Goal: Task Accomplishment & Management: Manage account settings

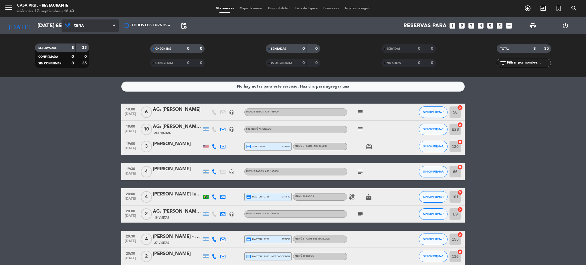
click at [97, 20] on span "Cena" at bounding box center [90, 25] width 57 height 13
click at [92, 51] on div "menu Casa [PERSON_NAME] - Restaurante miércoles 17. septiembre - 18:43 Mis rese…" at bounding box center [293, 38] width 586 height 77
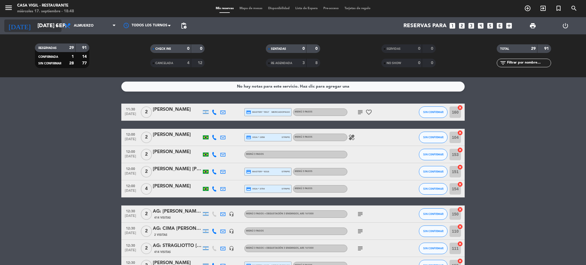
click at [43, 25] on input "[DATE] sep." at bounding box center [69, 26] width 69 height 12
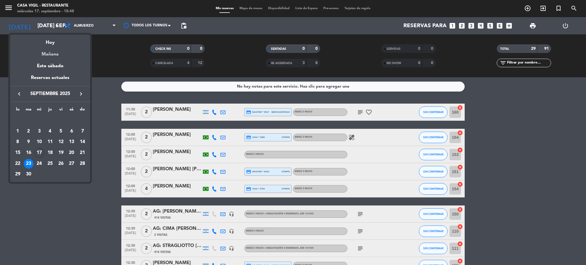
click at [53, 52] on div "Mañana" at bounding box center [50, 52] width 80 height 12
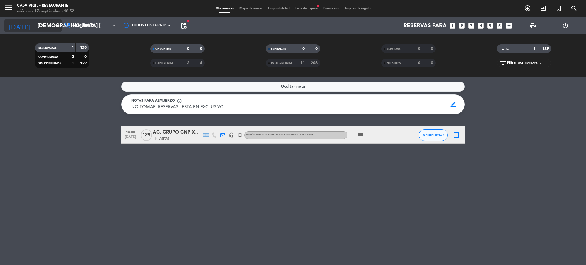
click at [39, 25] on input "[DEMOGRAPHIC_DATA] [DATE]" at bounding box center [69, 26] width 69 height 12
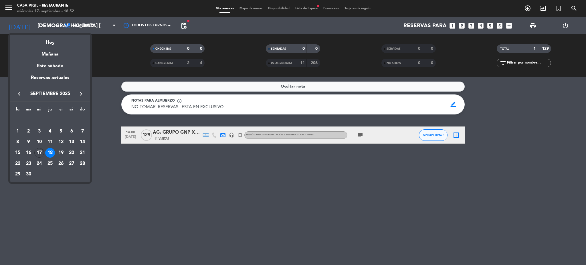
click at [81, 96] on icon "keyboard_arrow_right" at bounding box center [81, 93] width 7 height 7
click at [73, 141] on div "11" at bounding box center [72, 142] width 10 height 10
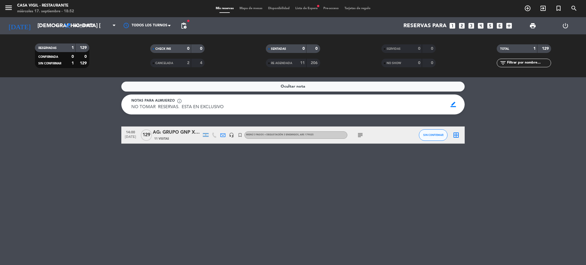
type input "sáb. [DATE]"
click at [85, 27] on span "Almuerzo" at bounding box center [84, 26] width 20 height 4
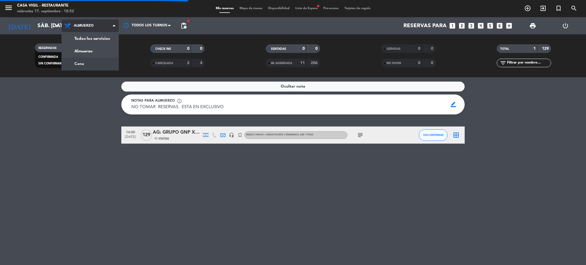
click at [84, 64] on div "menu Casa [PERSON_NAME] - Restaurante miércoles 17. septiembre - 18:52 Mis rese…" at bounding box center [293, 38] width 586 height 77
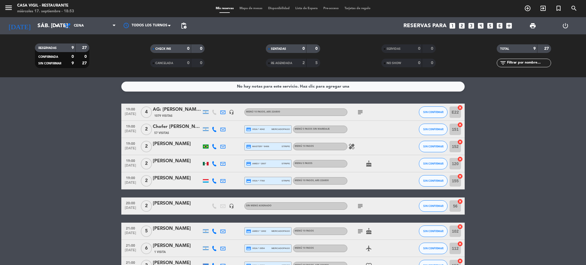
click at [8, 9] on icon "menu" at bounding box center [8, 7] width 9 height 9
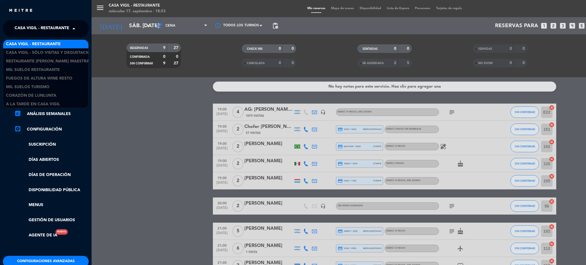
click at [39, 27] on span "Casa Vigil - Restaurante" at bounding box center [42, 29] width 55 height 12
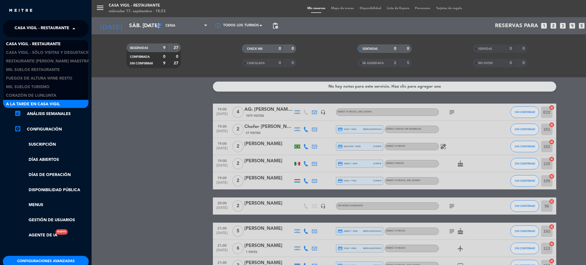
click at [55, 104] on span "A la tarde en Casa Vigil" at bounding box center [33, 104] width 54 height 7
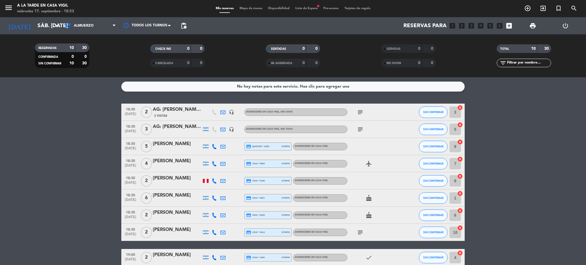
click at [37, 131] on bookings-row "18:30 [DATE] 2 AG: [PERSON_NAME] X 2 / BEL VIAJES 2 Visitas headset_mic ATARDEC…" at bounding box center [293, 198] width 586 height 188
click at [298, 8] on span "Lista de Espera fiber_manual_record" at bounding box center [307, 8] width 28 height 3
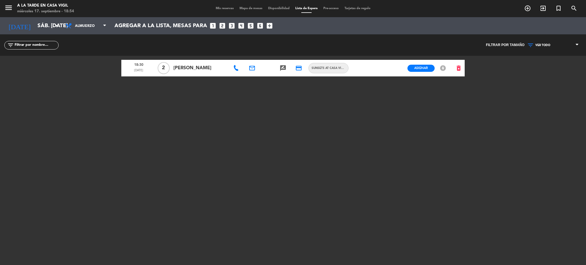
click at [237, 67] on icon at bounding box center [236, 68] width 6 height 6
click at [219, 7] on span "Mis reservas" at bounding box center [225, 8] width 24 height 3
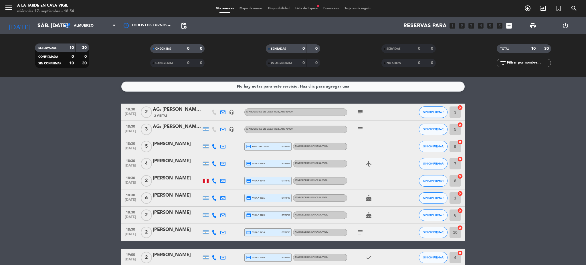
click at [185, 25] on span "pending_actions" at bounding box center [183, 25] width 7 height 7
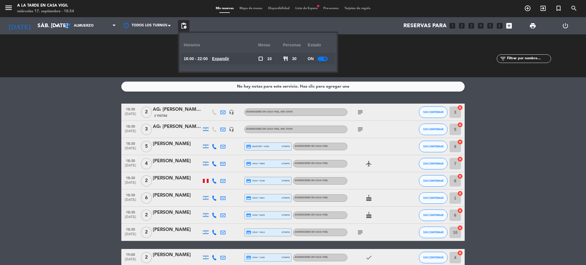
click at [89, 135] on bookings-row "18:30 [DATE] 2 AG: [PERSON_NAME] X 2 / BEL VIAJES 2 Visitas headset_mic ATARDEC…" at bounding box center [293, 198] width 586 height 188
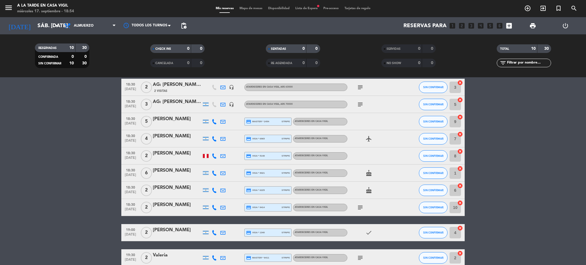
scroll to position [38, 0]
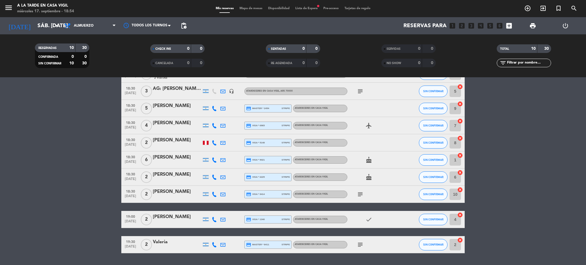
click at [307, 6] on div "Mis reservas Mapa de mesas Disponibilidad Lista de Espera fiber_manual_record P…" at bounding box center [293, 8] width 161 height 5
click at [306, 11] on div "Mis reservas Mapa de mesas Disponibilidad Lista de Espera fiber_manual_record P…" at bounding box center [293, 8] width 161 height 5
click at [306, 9] on span "Lista de Espera fiber_manual_record" at bounding box center [307, 8] width 28 height 3
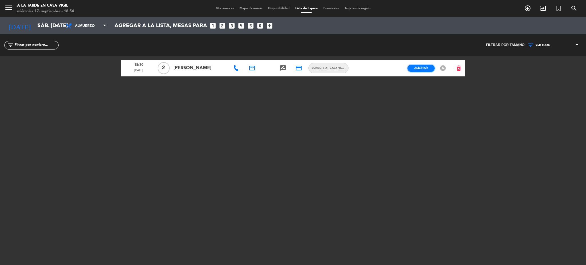
click at [425, 67] on span "Asignar" at bounding box center [421, 68] width 13 height 4
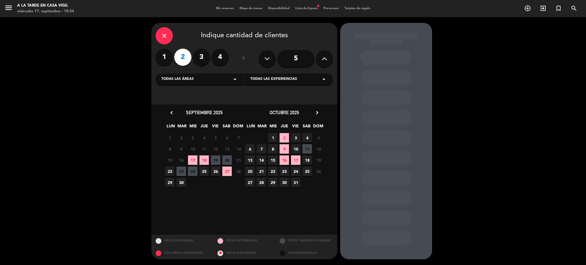
click at [305, 149] on span "11" at bounding box center [307, 148] width 9 height 9
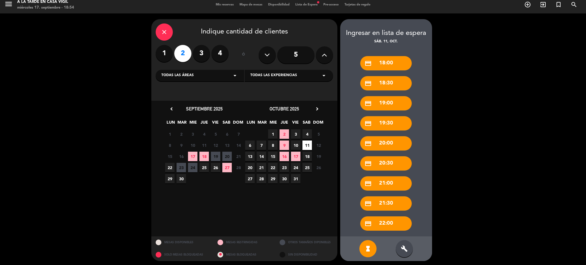
scroll to position [5, 0]
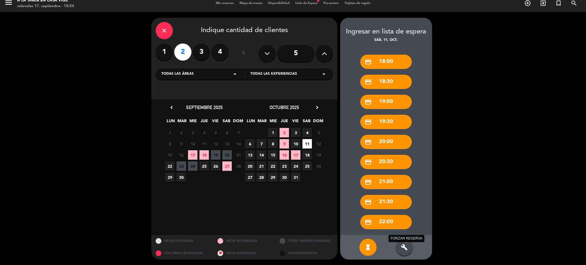
click at [406, 246] on icon "build" at bounding box center [404, 247] width 7 height 7
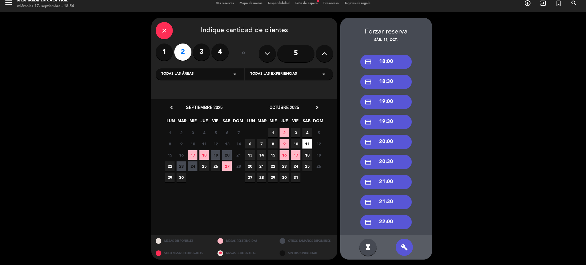
click at [396, 81] on div "credit_card 18:30" at bounding box center [386, 82] width 52 height 14
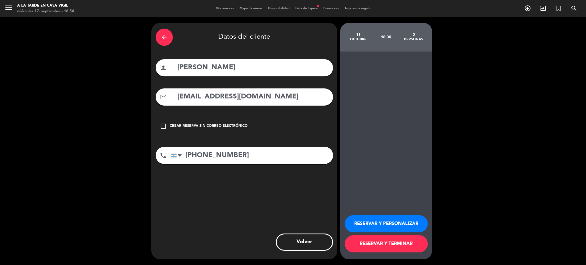
click at [383, 244] on button "RESERVAR Y TERMINAR" at bounding box center [386, 243] width 83 height 17
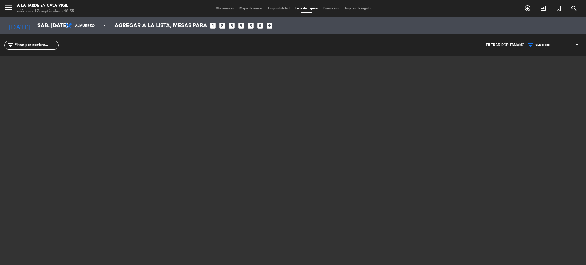
click at [221, 10] on span "Mis reservas" at bounding box center [225, 8] width 24 height 3
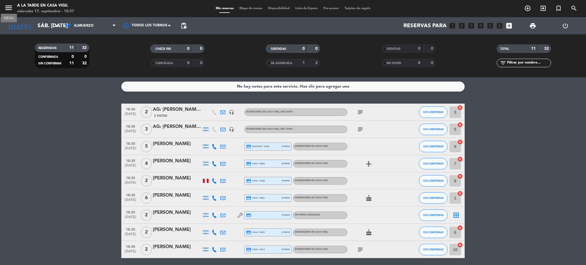
click at [10, 7] on icon "menu" at bounding box center [8, 7] width 9 height 9
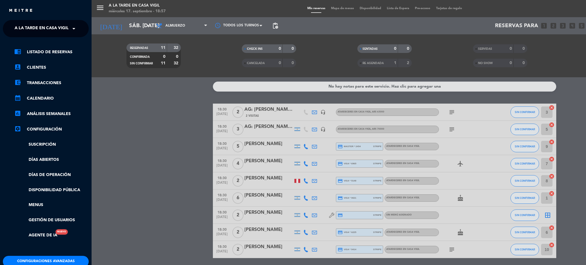
click at [32, 30] on span "A la tarde en Casa Vigil" at bounding box center [42, 29] width 54 height 12
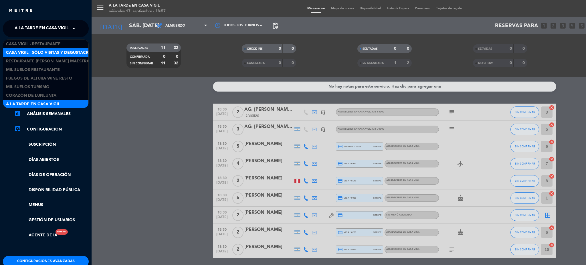
scroll to position [1, 0]
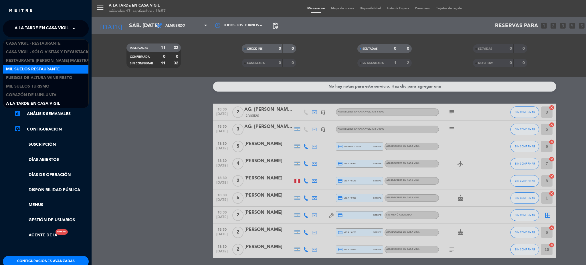
click at [42, 72] on span "Mil Suelos Restaurante" at bounding box center [33, 69] width 54 height 7
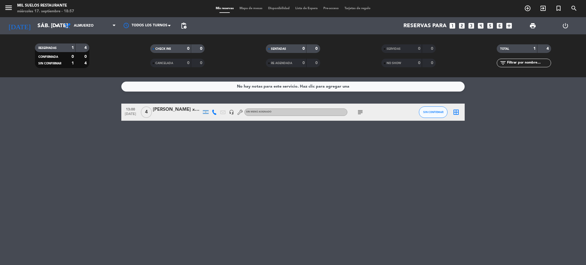
click at [43, 18] on div "[DATE] sáb. [DATE] arrow_drop_down" at bounding box center [32, 25] width 57 height 17
click at [46, 30] on input "sáb. [DATE]" at bounding box center [69, 26] width 69 height 12
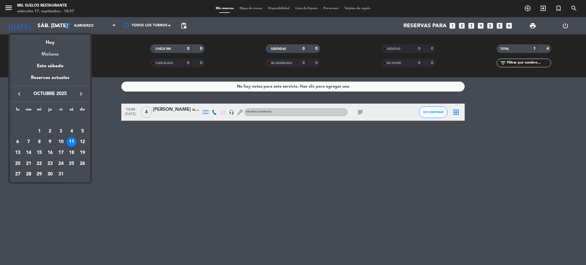
click at [49, 52] on div "Mañana" at bounding box center [50, 52] width 80 height 12
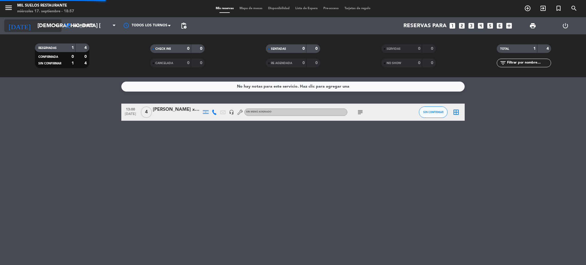
click at [42, 27] on input "[DEMOGRAPHIC_DATA] [DATE]" at bounding box center [69, 26] width 69 height 12
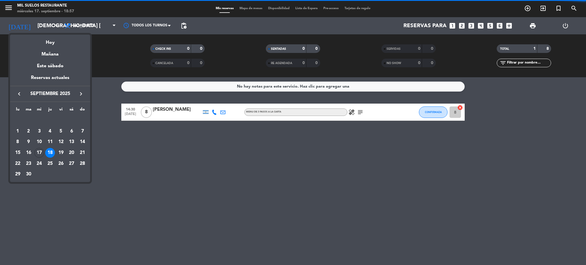
click at [81, 151] on div "21" at bounding box center [83, 153] width 10 height 10
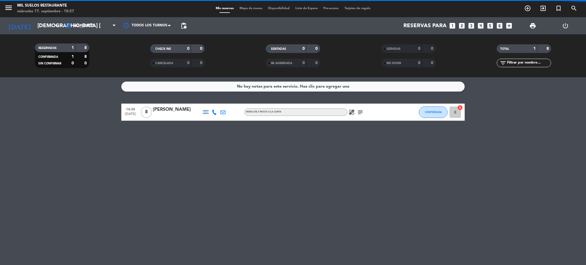
type input "dom. [DATE]"
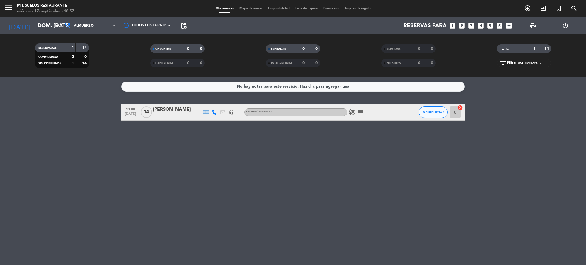
click at [463, 25] on icon "looks_two" at bounding box center [461, 25] width 7 height 7
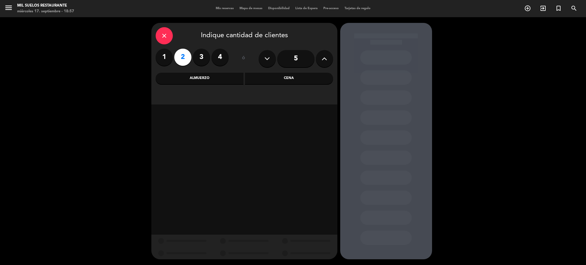
drag, startPoint x: 191, startPoint y: 73, endPoint x: 187, endPoint y: 80, distance: 7.7
click at [191, 73] on div "Almuerzo" at bounding box center [200, 78] width 88 height 11
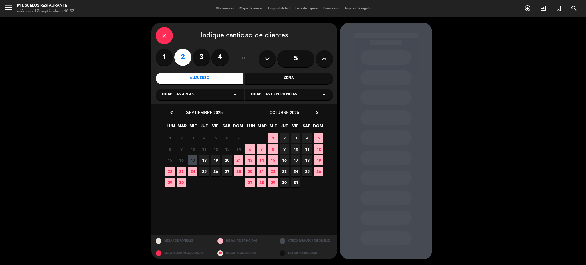
click at [237, 159] on span "21" at bounding box center [238, 159] width 9 height 9
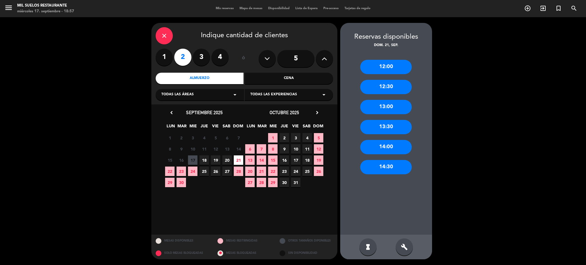
click at [391, 107] on div "13:00" at bounding box center [386, 107] width 52 height 14
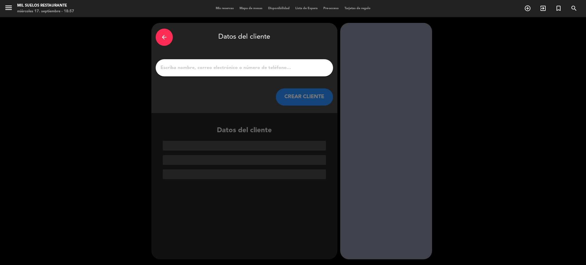
click at [223, 66] on input "1" at bounding box center [244, 68] width 169 height 8
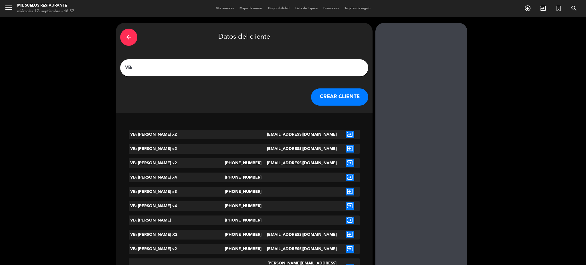
paste input "[PERSON_NAME]"
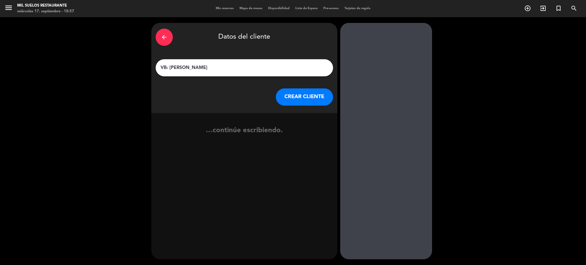
type input "VB: [PERSON_NAME]"
click at [289, 102] on button "CREAR CLIENTE" at bounding box center [304, 96] width 57 height 17
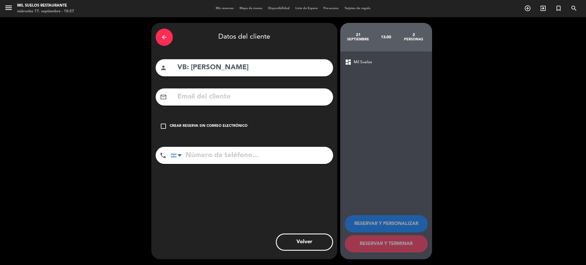
click at [269, 101] on input "text" at bounding box center [253, 97] width 152 height 12
paste input "[EMAIL_ADDRESS][DOMAIN_NAME]"
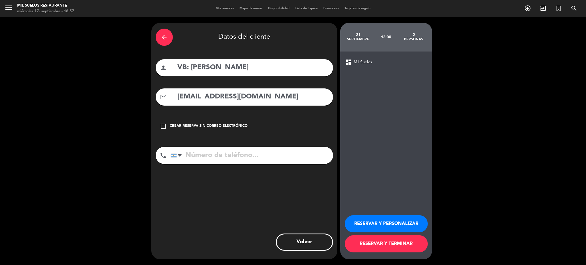
type input "[EMAIL_ADDRESS][DOMAIN_NAME]"
click at [237, 155] on input "tel" at bounding box center [252, 155] width 163 height 17
click at [228, 156] on input "tel" at bounding box center [252, 155] width 163 height 17
paste input "2615035865"
type input "2615035865"
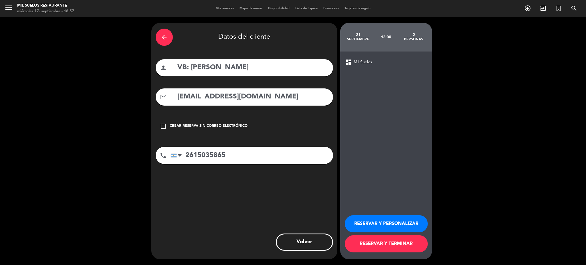
click at [384, 224] on button "RESERVAR Y PERSONALIZAR" at bounding box center [386, 223] width 83 height 17
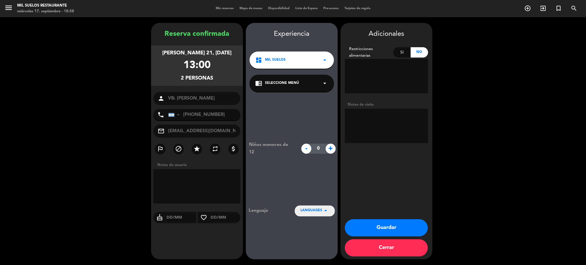
click at [382, 129] on textarea at bounding box center [386, 126] width 83 height 34
paste textarea "NO COBRAR A PAX. COBRADO Y PAGADO POR ADMIN. MENU PAUTADO + MANOS NEGRAS"
type textarea "NO COBRAR A PAX. COBRADO Y PAGADO POR ADMIN. MENU PAUTADO + MANOS NEGRAS"
click at [368, 224] on button "Guardar" at bounding box center [386, 227] width 83 height 17
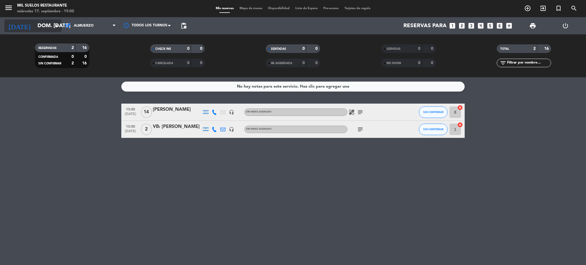
click at [42, 26] on input "dom. [DATE]" at bounding box center [69, 26] width 69 height 12
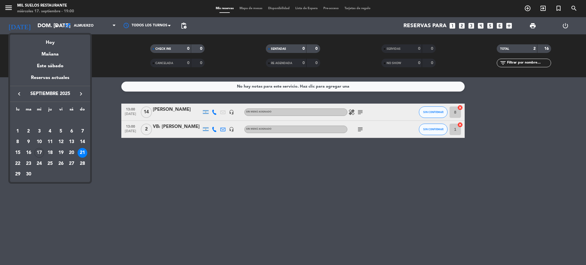
click at [81, 94] on icon "keyboard_arrow_right" at bounding box center [81, 93] width 7 height 7
click at [83, 131] on div "5" at bounding box center [83, 132] width 10 height 10
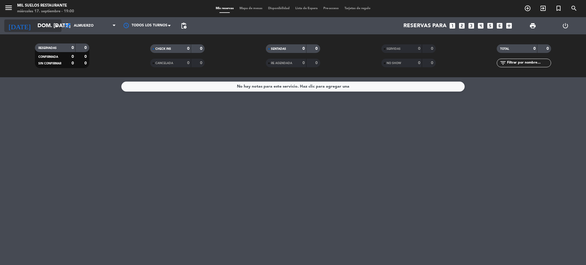
click at [43, 25] on input "dom. [DATE]" at bounding box center [69, 26] width 69 height 12
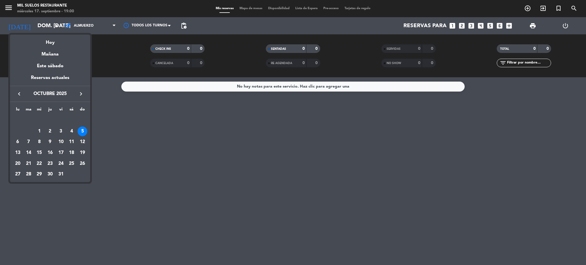
click at [81, 93] on icon "keyboard_arrow_right" at bounding box center [81, 93] width 7 height 7
click at [40, 131] on div "5" at bounding box center [39, 132] width 10 height 10
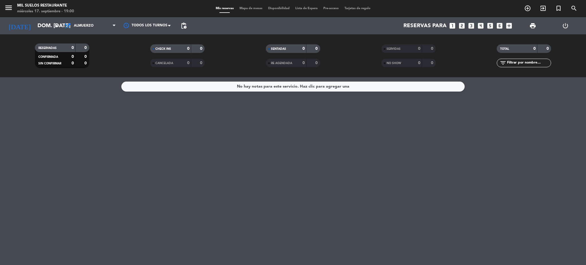
type input "mié. [DATE]"
click at [528, 7] on icon "add_circle_outline" at bounding box center [527, 8] width 7 height 7
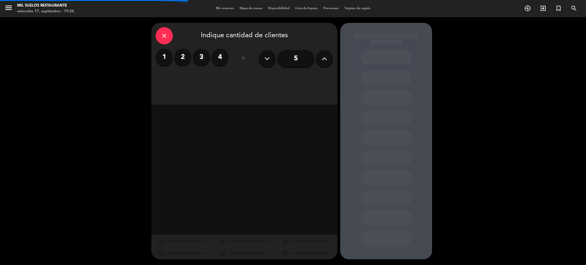
click at [324, 58] on icon at bounding box center [324, 58] width 5 height 9
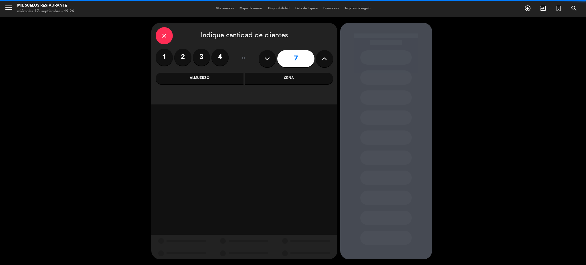
click at [324, 58] on icon at bounding box center [324, 58] width 5 height 9
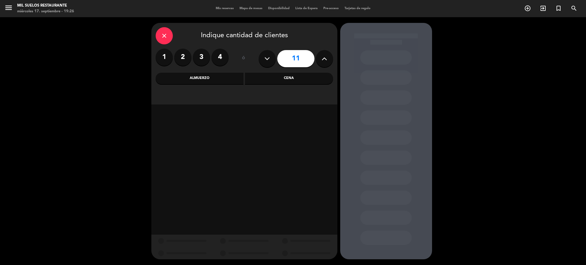
click at [324, 58] on icon at bounding box center [324, 58] width 5 height 9
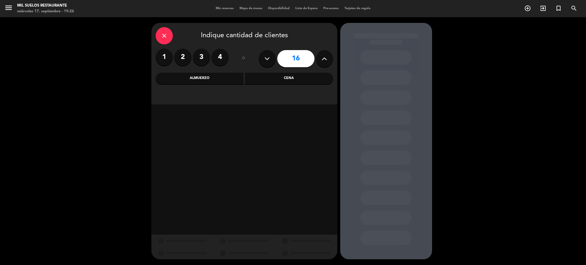
click at [324, 58] on icon at bounding box center [324, 58] width 5 height 9
type input "17"
click at [220, 78] on div "Almuerzo" at bounding box center [200, 78] width 88 height 11
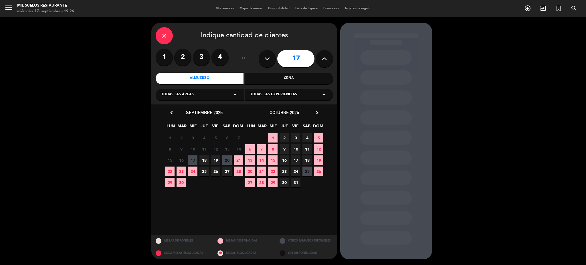
click at [318, 110] on icon "chevron_right" at bounding box center [317, 113] width 6 height 6
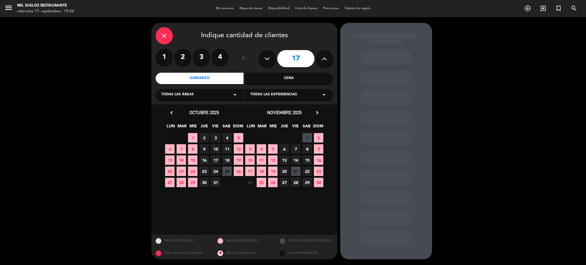
click at [272, 148] on span "5" at bounding box center [272, 148] width 9 height 9
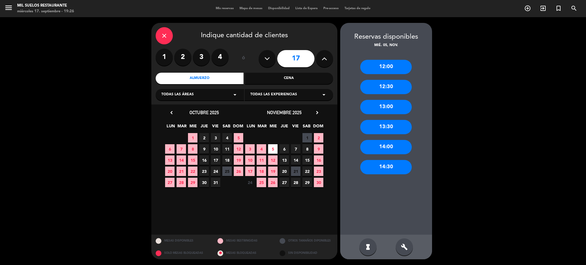
click at [388, 72] on div "12:00" at bounding box center [386, 67] width 52 height 14
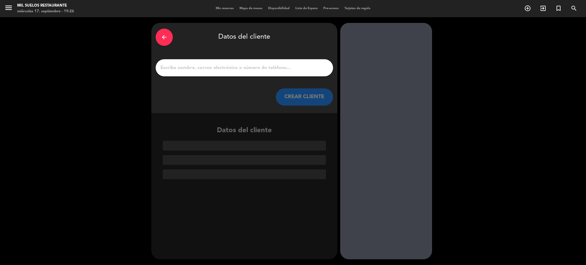
click at [273, 68] on input "1" at bounding box center [244, 68] width 169 height 8
paste input "SENSUS"
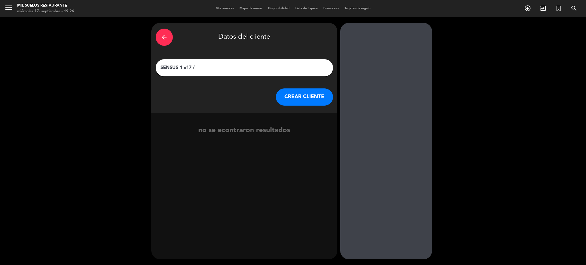
paste input "escuela de sommelierie del [PERSON_NAME]"
click at [199, 68] on input "SENSUS 1 x17 / escuela de sommelierie del [PERSON_NAME]" at bounding box center [244, 68] width 169 height 8
click at [240, 188] on div "arrow_back Datos del cliente SENSUS 1 x17 / escuela de sommelierie del [PERSON_…" at bounding box center [244, 141] width 186 height 236
click at [198, 68] on input "SENSUS 1 x17 / escuela de sommelierie del [PERSON_NAME]" at bounding box center [244, 68] width 169 height 8
drag, startPoint x: 269, startPoint y: 67, endPoint x: 161, endPoint y: 65, distance: 107.4
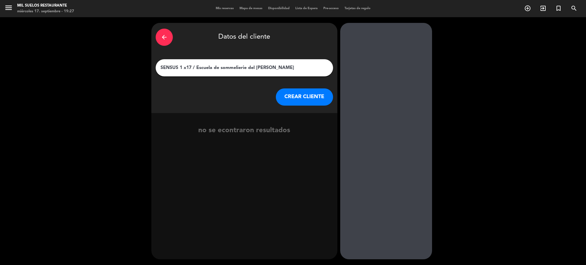
click at [161, 65] on input "SENSUS 1 x17 / Escuela de sommelierie del [PERSON_NAME]" at bounding box center [244, 68] width 169 height 8
type input "SENSUS 1 x17 / Escuela de sommelierie del [PERSON_NAME]"
click at [304, 95] on button "CREAR CLIENTE" at bounding box center [304, 96] width 57 height 17
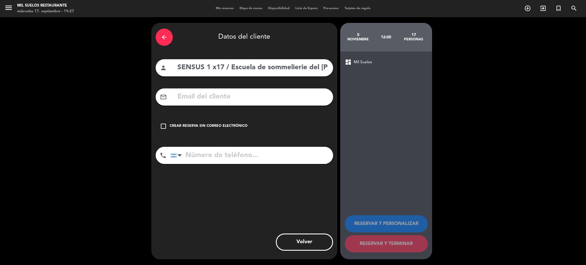
click at [194, 121] on div "check_box_outline_blank Crear reserva sin correo electrónico" at bounding box center [244, 126] width 177 height 17
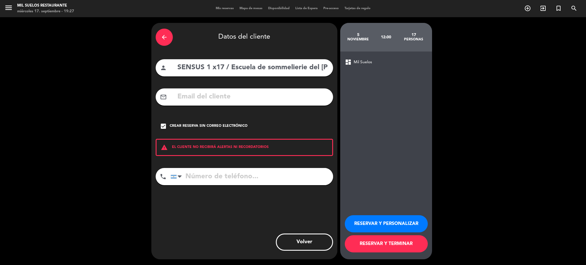
click at [382, 224] on button "RESERVAR Y PERSONALIZAR" at bounding box center [386, 223] width 83 height 17
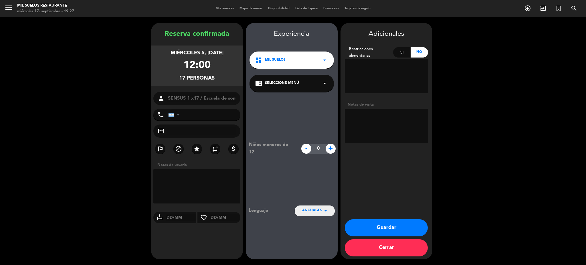
click at [379, 114] on textarea at bounding box center [386, 126] width 83 height 34
paste textarea "Es menú -15% ósea en 54mil pesos, los vinos los pone la bodega. Podemos armarle…"
drag, startPoint x: 396, startPoint y: 131, endPoint x: 419, endPoint y: 153, distance: 32.0
click at [419, 153] on div "Adicionales Restricciones alimentarias Si No Notas de visita Guardar Cerrar" at bounding box center [387, 141] width 92 height 236
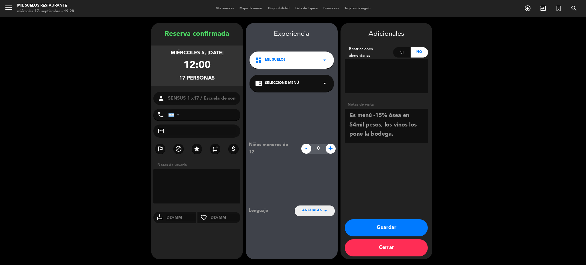
scroll to position [0, 0]
type textarea "Es menú -15% ósea en 54mil pesos, los vinos los pone la bodega."
click at [385, 227] on button "Guardar" at bounding box center [386, 227] width 83 height 17
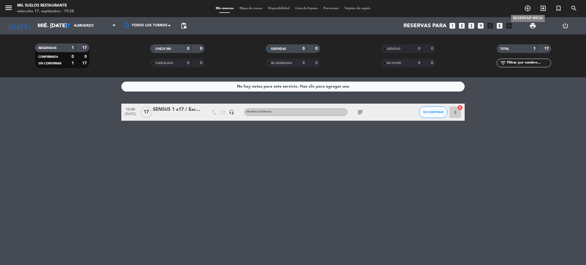
click at [528, 7] on icon "add_circle_outline" at bounding box center [527, 8] width 7 height 7
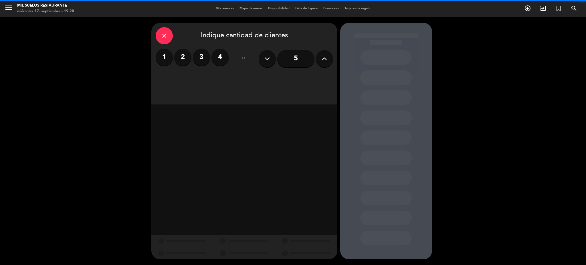
click at [326, 54] on button at bounding box center [324, 58] width 17 height 17
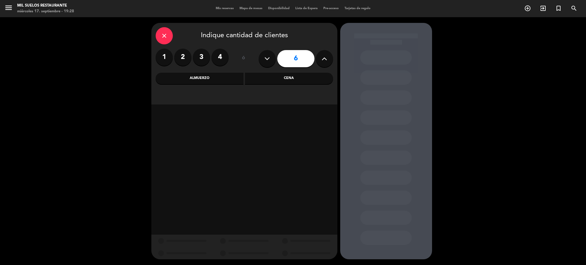
click at [326, 54] on button at bounding box center [324, 58] width 17 height 17
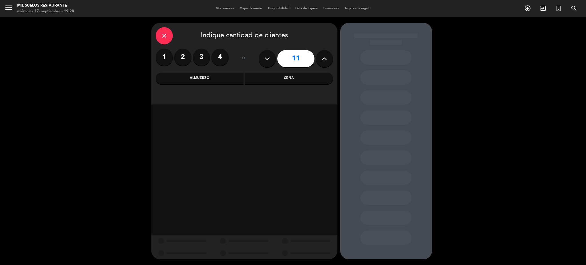
click at [326, 54] on button at bounding box center [324, 58] width 17 height 17
type input "13"
click at [325, 56] on icon at bounding box center [324, 58] width 5 height 9
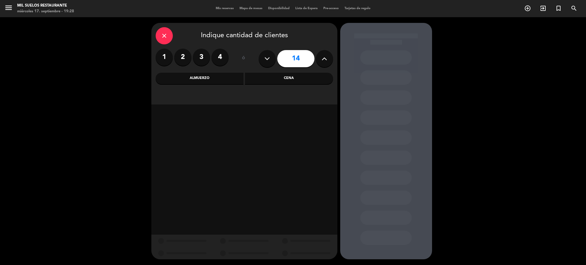
type input "15"
click at [195, 76] on div "Almuerzo" at bounding box center [200, 78] width 88 height 11
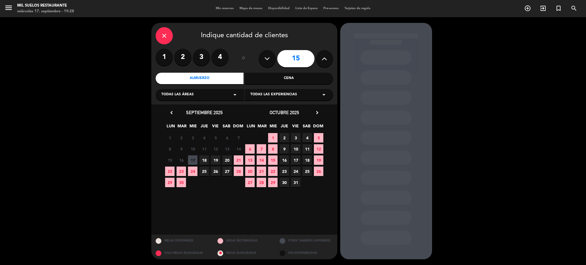
click at [316, 113] on icon "chevron_right" at bounding box center [317, 113] width 6 height 6
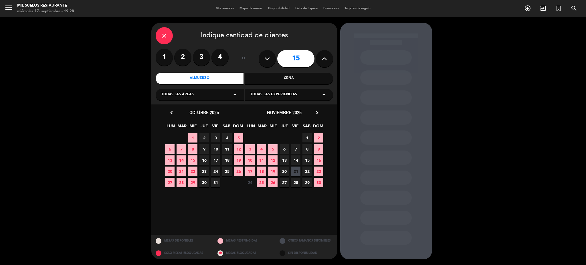
click at [273, 171] on span "19" at bounding box center [272, 171] width 9 height 9
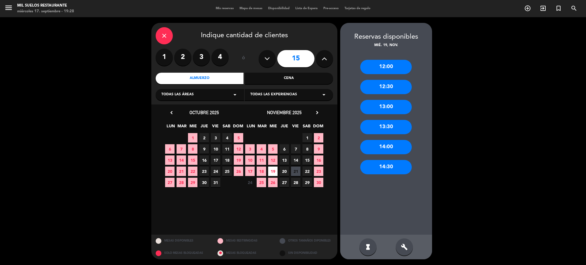
click at [389, 68] on div "12:00" at bounding box center [386, 67] width 52 height 14
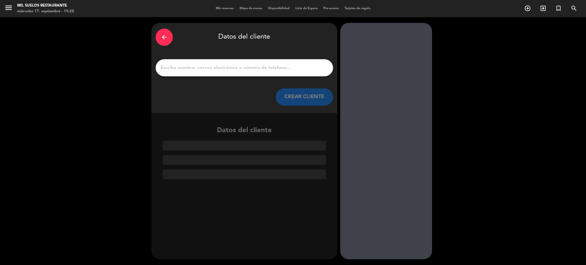
click at [220, 70] on input "1" at bounding box center [244, 68] width 169 height 8
click at [245, 64] on input "1" at bounding box center [244, 68] width 169 height 8
paste input "SENSUS 1 x17 / Escuela de sommelierie del [PERSON_NAME]"
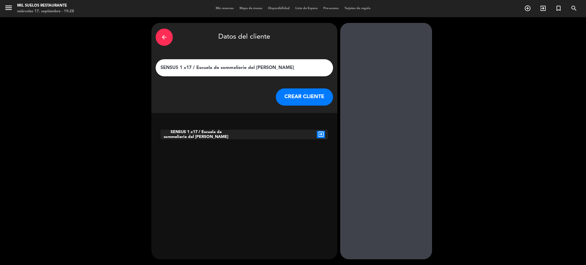
drag, startPoint x: 181, startPoint y: 66, endPoint x: 183, endPoint y: 63, distance: 3.6
click at [181, 65] on input "SENSUS 1 x17 / Escuela de sommelierie del [PERSON_NAME]" at bounding box center [244, 68] width 169 height 8
click at [193, 67] on input "SENSUS 12 x17 / Escuela de sommelierie del [PERSON_NAME]" at bounding box center [244, 68] width 169 height 8
type input "SENSUS 12 x15 / Escuela de sommelierie del [PERSON_NAME]"
click at [307, 90] on button "CREAR CLIENTE" at bounding box center [304, 96] width 57 height 17
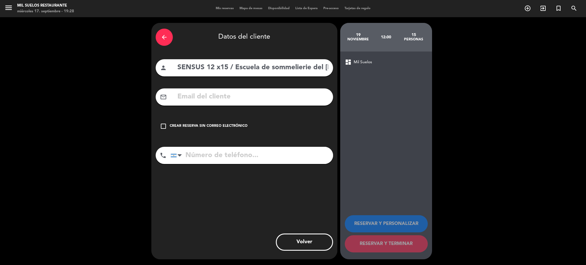
click at [175, 122] on div "check_box_outline_blank Crear reserva sin correo electrónico" at bounding box center [244, 126] width 177 height 17
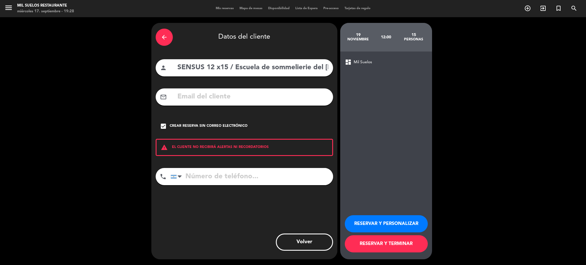
click at [402, 224] on button "RESERVAR Y PERSONALIZAR" at bounding box center [386, 223] width 83 height 17
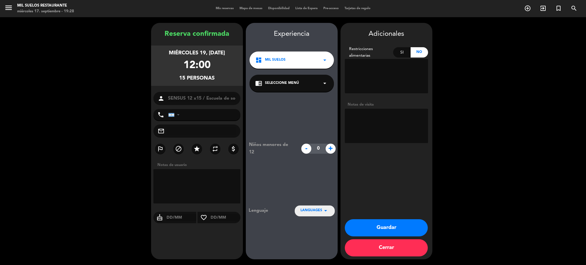
click at [372, 128] on textarea at bounding box center [386, 126] width 83 height 34
click at [374, 125] on textarea at bounding box center [386, 126] width 83 height 34
paste textarea "Es menú -15% ósea en 54mil pesos, los vinos los pone la bodega."
type textarea "Es menú -15% ósea en 54mil pesos, los vinos los pone la bodega."
click at [8, 149] on booking-confirmed "Reserva confirmada miércoles 19, [DATE] 12:00 15 personas person SENSUS 12 x15 …" at bounding box center [293, 141] width 575 height 236
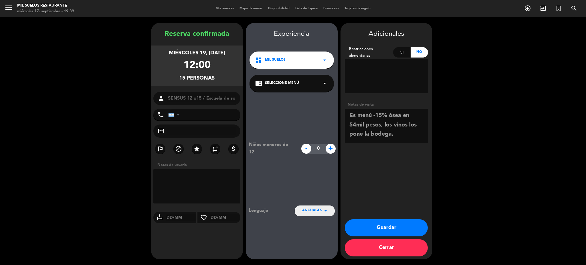
click at [385, 226] on button "Guardar" at bounding box center [386, 227] width 83 height 17
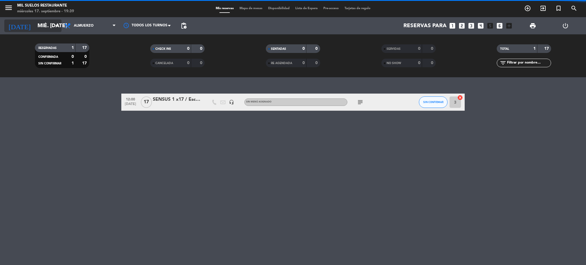
click at [41, 28] on input "mié. [DATE]" at bounding box center [69, 26] width 69 height 12
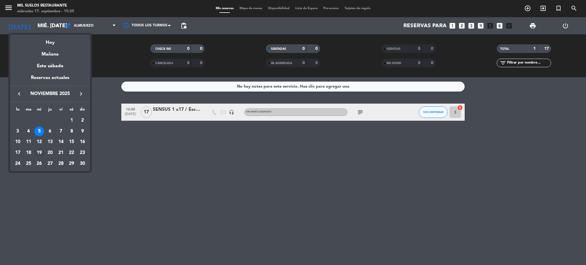
click at [40, 153] on div "19" at bounding box center [39, 153] width 10 height 10
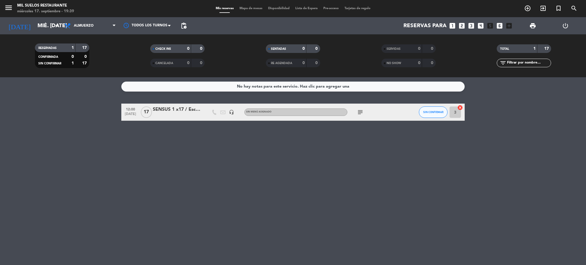
type input "mié. [DATE]"
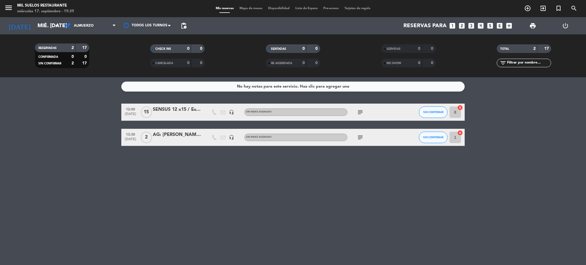
click at [177, 111] on div "SENSUS 12 x15 / Escuela de sommelierie del [PERSON_NAME]" at bounding box center [177, 109] width 49 height 7
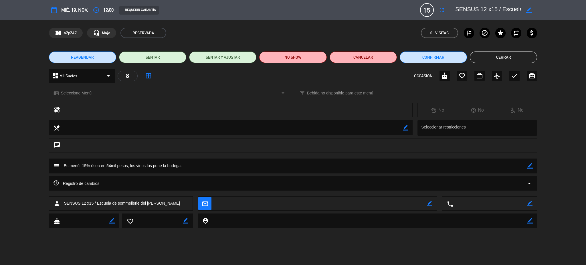
click at [530, 8] on icon "border_color" at bounding box center [528, 9] width 5 height 5
drag, startPoint x: 479, startPoint y: 9, endPoint x: 456, endPoint y: 10, distance: 23.2
click at [456, 10] on textarea at bounding box center [488, 10] width 66 height 10
click at [473, 9] on textarea at bounding box center [488, 10] width 66 height 10
click at [482, 8] on textarea at bounding box center [488, 10] width 66 height 10
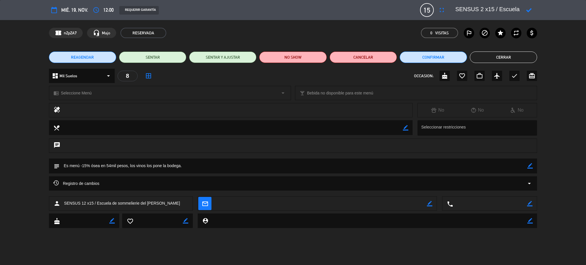
type textarea "SENSUS 2 x15 / Escuela de sommelierie del [PERSON_NAME]"
click at [529, 9] on icon at bounding box center [528, 9] width 5 height 5
click at [102, 55] on button "REAGENDAR" at bounding box center [82, 57] width 67 height 11
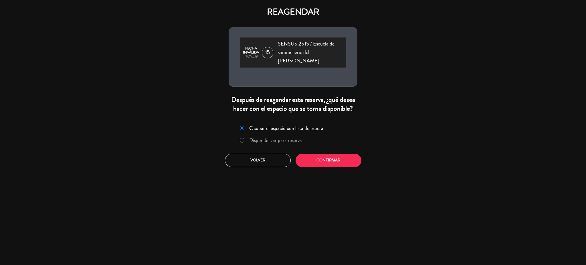
click at [272, 135] on label "Disponibilizar para reserva" at bounding box center [271, 140] width 68 height 10
click at [324, 155] on button "Confirmar" at bounding box center [329, 160] width 66 height 13
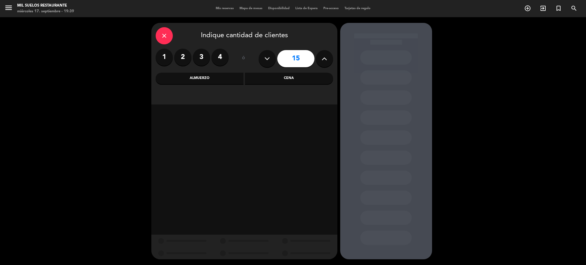
click at [220, 79] on div "Almuerzo" at bounding box center [200, 78] width 88 height 11
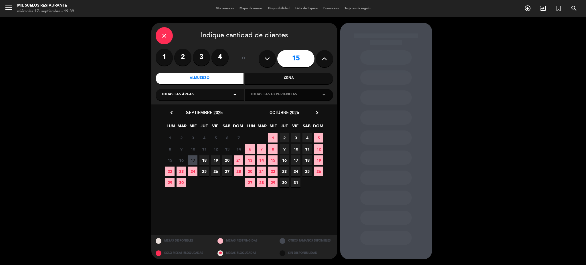
click at [314, 115] on icon "chevron_right" at bounding box center [317, 113] width 6 height 6
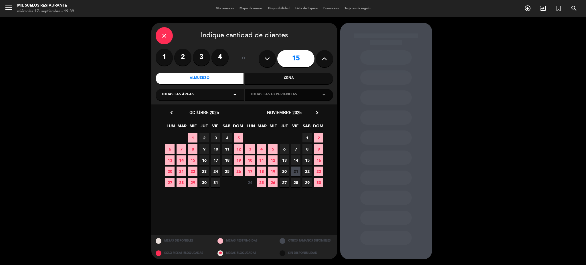
click at [272, 171] on span "19" at bounding box center [272, 171] width 9 height 9
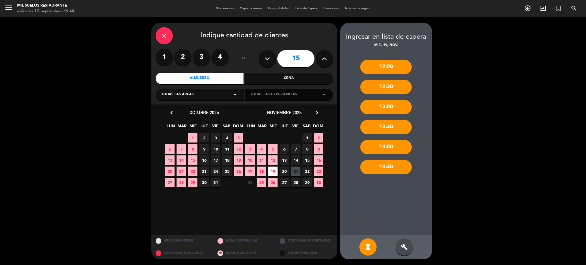
click at [406, 254] on div "build" at bounding box center [404, 246] width 17 height 17
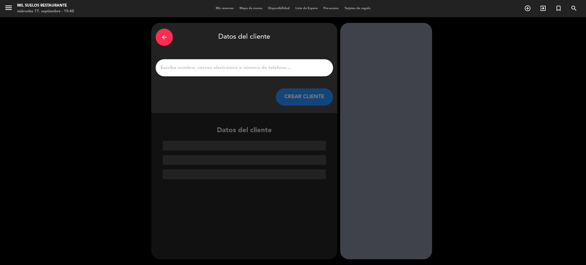
click at [161, 35] on icon "arrow_back" at bounding box center [164, 37] width 7 height 7
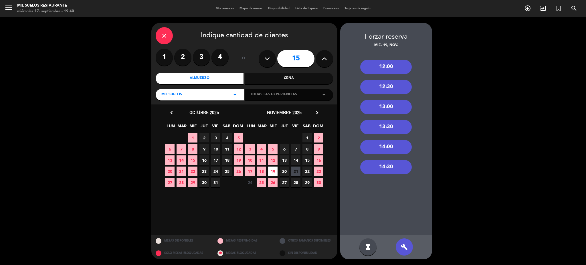
click at [154, 36] on div "close Indique cantidad de clientes 1 2 3 4 ó 15 Almuerzo Cena Mil Suelos arrow_…" at bounding box center [244, 64] width 186 height 82
click at [172, 38] on div "close" at bounding box center [164, 35] width 17 height 17
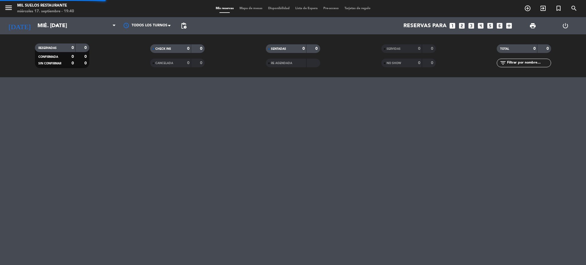
click at [161, 36] on div "RESERVADAS 0 0 CONFIRMADA 0 0 SIN CONFIRMAR 0 0 CHECK INS 0 0 CANCELADA 0 0 SEN…" at bounding box center [293, 55] width 586 height 43
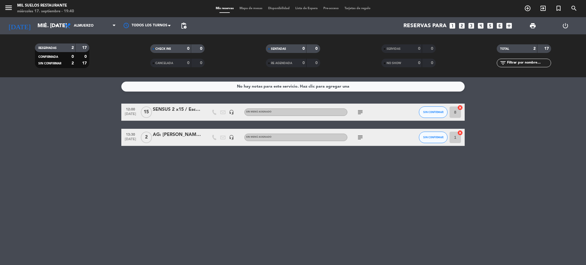
click at [181, 114] on div at bounding box center [177, 116] width 49 height 5
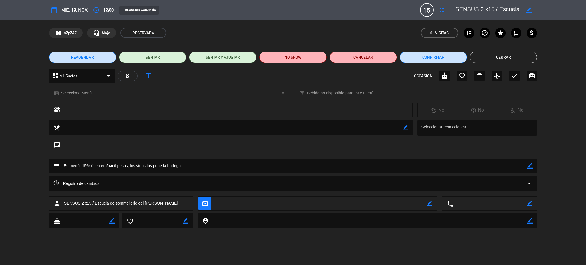
click at [93, 56] on span "REAGENDAR" at bounding box center [82, 57] width 23 height 6
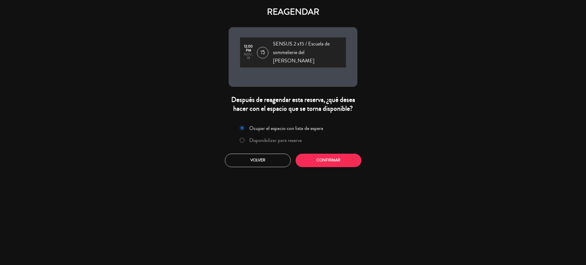
click at [256, 138] on label "Disponibilizar para reserva" at bounding box center [275, 140] width 53 height 5
click at [333, 154] on button "Confirmar" at bounding box center [329, 160] width 66 height 13
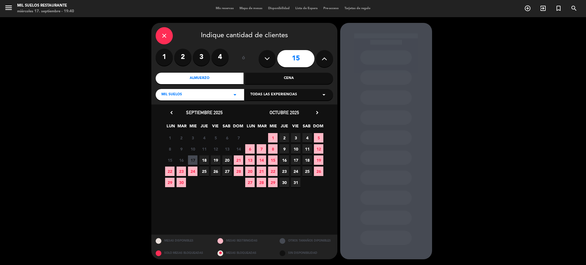
click at [316, 112] on icon "chevron_right" at bounding box center [317, 113] width 6 height 6
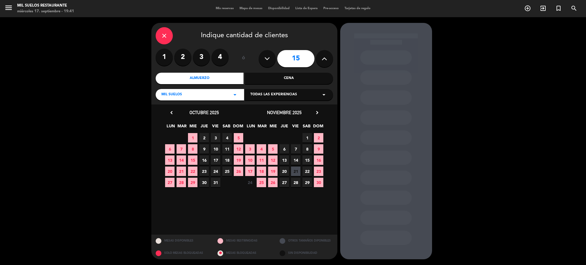
click at [273, 171] on span "19" at bounding box center [272, 171] width 9 height 9
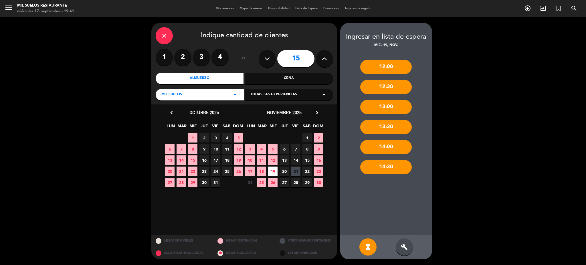
drag, startPoint x: 400, startPoint y: 243, endPoint x: 402, endPoint y: 216, distance: 26.4
click at [401, 243] on div "build" at bounding box center [404, 246] width 17 height 17
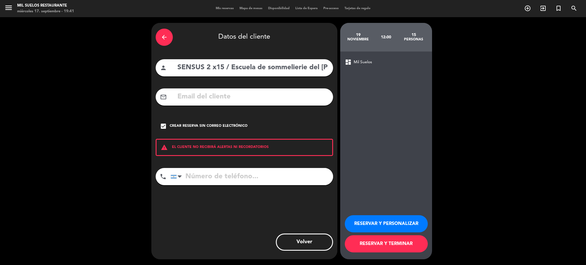
click at [396, 222] on button "RESERVAR Y PERSONALIZAR" at bounding box center [386, 223] width 83 height 17
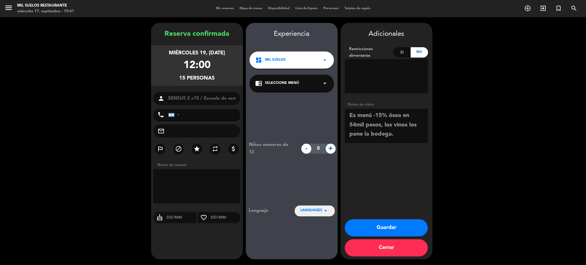
click at [375, 227] on button "Guardar" at bounding box center [386, 227] width 83 height 17
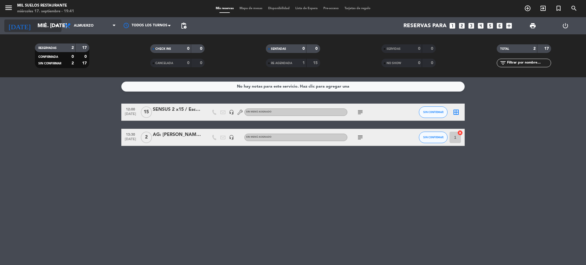
click at [43, 24] on input "mié. [DATE]" at bounding box center [69, 26] width 69 height 12
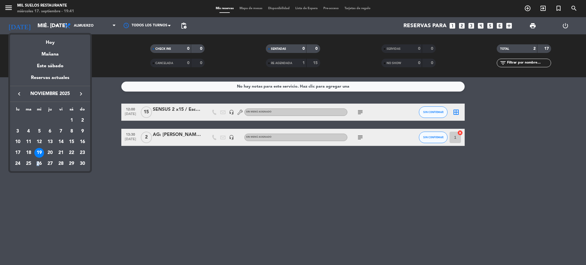
click at [38, 163] on div "26" at bounding box center [39, 164] width 10 height 10
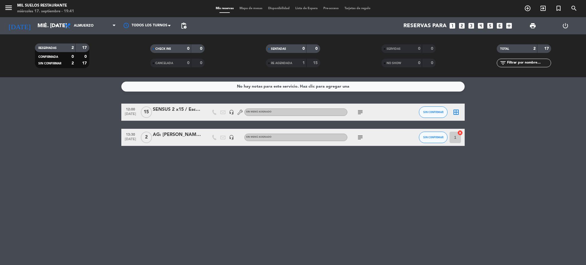
type input "mié. [DATE]"
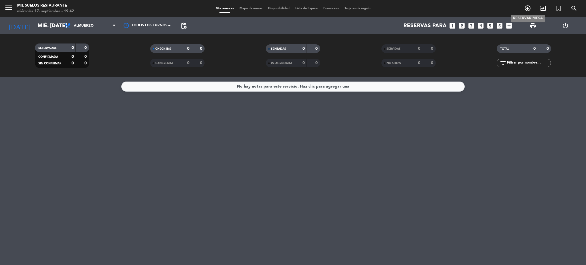
click at [529, 6] on icon "add_circle_outline" at bounding box center [527, 8] width 7 height 7
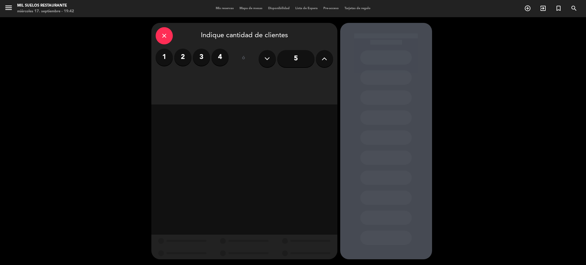
click at [324, 58] on icon at bounding box center [324, 58] width 5 height 9
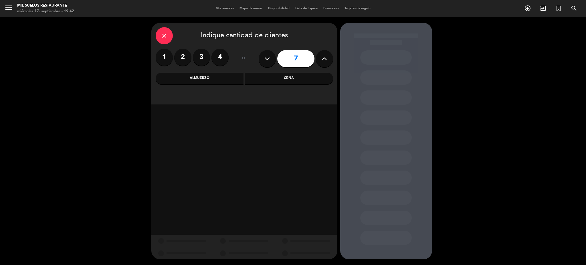
click at [324, 58] on icon at bounding box center [324, 58] width 5 height 9
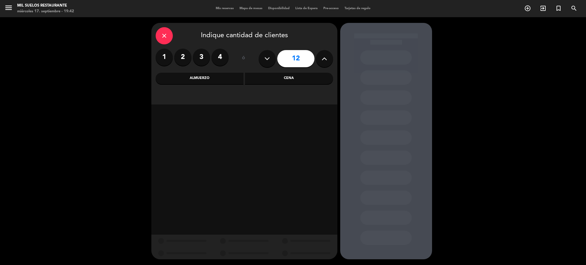
click at [324, 58] on icon at bounding box center [324, 58] width 5 height 9
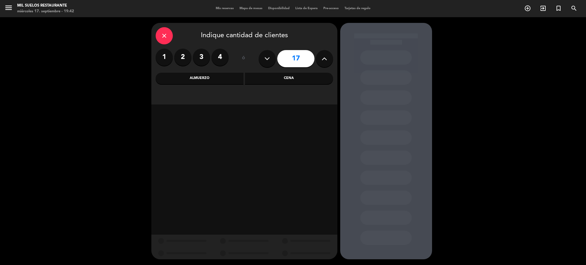
click at [324, 58] on icon at bounding box center [324, 58] width 5 height 9
click at [220, 78] on div "Almuerzo" at bounding box center [200, 78] width 88 height 11
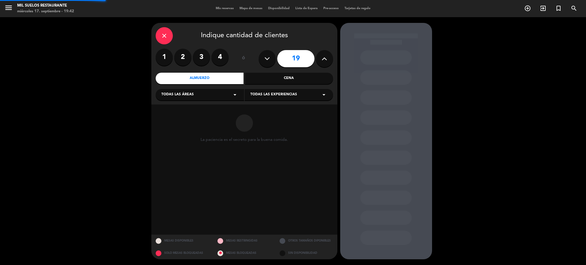
drag, startPoint x: 263, startPoint y: 61, endPoint x: 266, endPoint y: 73, distance: 12.6
click at [264, 61] on button at bounding box center [267, 58] width 17 height 17
type input "18"
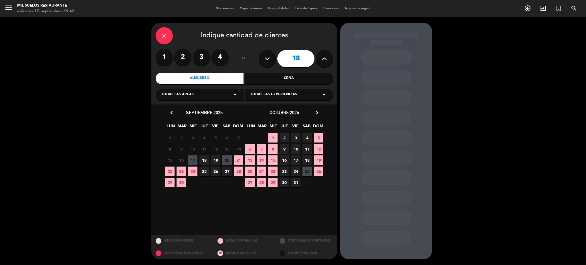
click at [317, 111] on icon "chevron_right" at bounding box center [317, 113] width 6 height 6
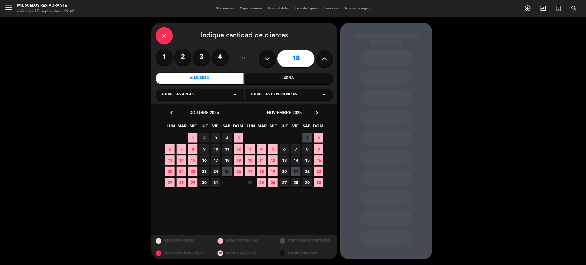
click at [274, 183] on span "26" at bounding box center [272, 182] width 9 height 9
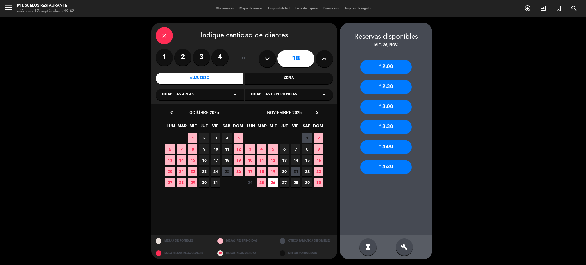
click at [390, 68] on div "12:00" at bounding box center [386, 67] width 52 height 14
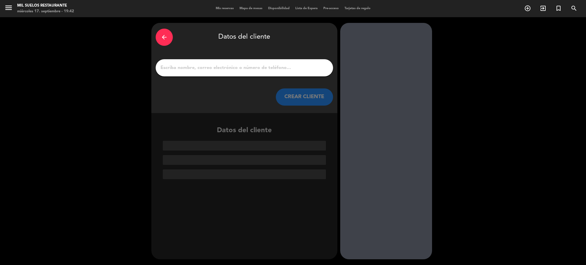
click at [230, 67] on input "1" at bounding box center [244, 68] width 169 height 8
click at [226, 67] on input "1" at bounding box center [244, 68] width 169 height 8
paste input "SENSUS 1 x17 / Escuela de sommelierie del [PERSON_NAME]"
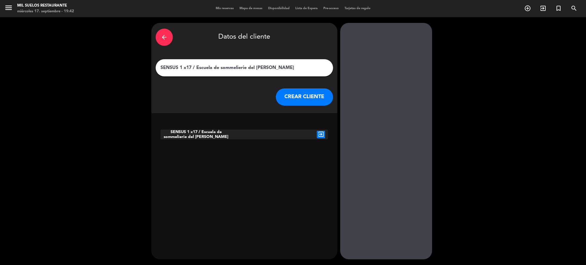
click at [189, 67] on input "SENSUS 1 x17 / Escuela de sommelierie del [PERSON_NAME]" at bounding box center [244, 68] width 169 height 8
click at [181, 66] on input "SENSUS 1 x18 / Escuela de sommelierie del [PERSON_NAME]" at bounding box center [244, 68] width 169 height 8
type input "SENSUS 3 x18 / Escuela de sommelierie del [PERSON_NAME]"
click at [310, 98] on button "CREAR CLIENTE" at bounding box center [304, 96] width 57 height 17
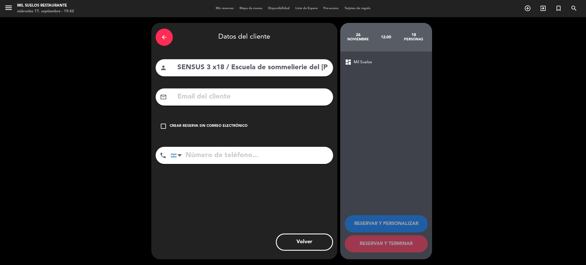
click at [193, 127] on div "Crear reserva sin correo electrónico" at bounding box center [209, 126] width 78 height 6
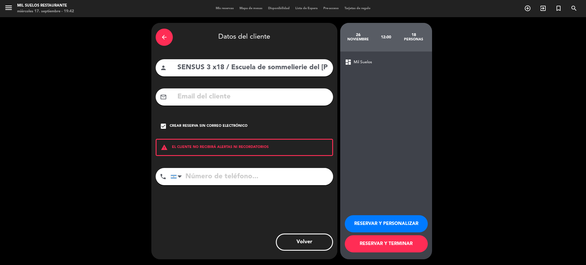
click at [386, 229] on button "RESERVAR Y PERSONALIZAR" at bounding box center [386, 223] width 83 height 17
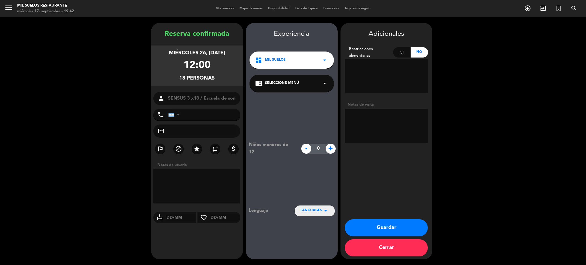
click at [385, 127] on textarea at bounding box center [386, 126] width 83 height 34
paste textarea "Es menú -15% ósea en 54mil pesos, los vinos los pone la bodega."
type textarea "Es menú -15% ósea en 54mil pesos, los vinos los pone la bodega."
click at [392, 225] on button "Guardar" at bounding box center [386, 227] width 83 height 17
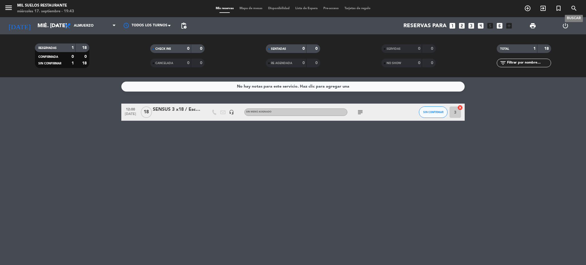
click at [575, 6] on icon "search" at bounding box center [574, 8] width 7 height 7
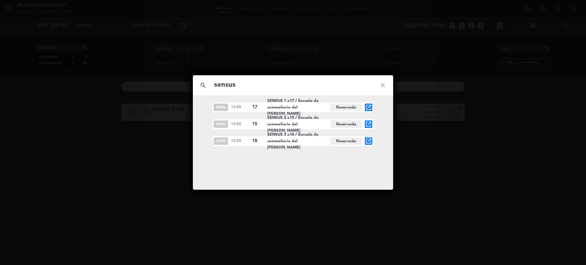
type input "sensus"
click at [385, 83] on icon "close" at bounding box center [383, 85] width 21 height 21
click at [457, 213] on div "search close [DATE] 12:00 17 SENSUS 1 x17 / Escuela de sommelierie del [PERSON_…" at bounding box center [293, 132] width 586 height 265
